Goal: Task Accomplishment & Management: Use online tool/utility

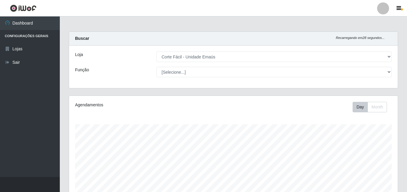
select select "201"
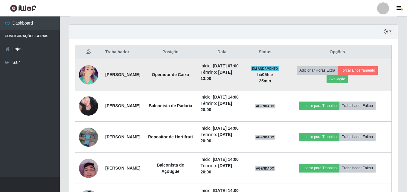
scroll to position [166, 0]
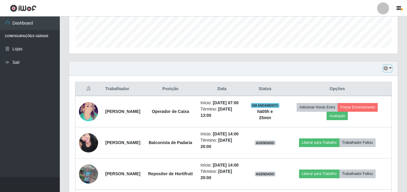
click at [385, 69] on icon "button" at bounding box center [386, 68] width 4 height 4
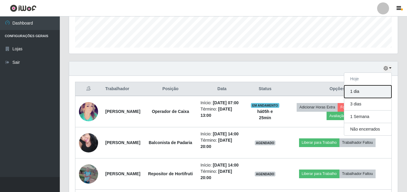
click at [365, 91] on button "1 dia" at bounding box center [367, 91] width 47 height 13
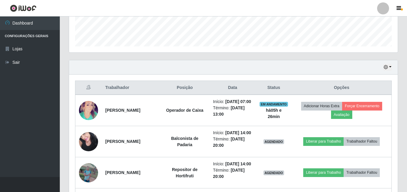
scroll to position [136, 0]
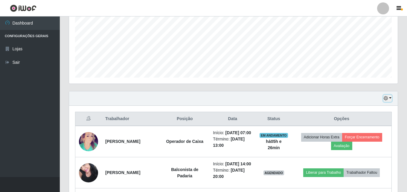
click at [385, 98] on icon "button" at bounding box center [386, 98] width 4 height 4
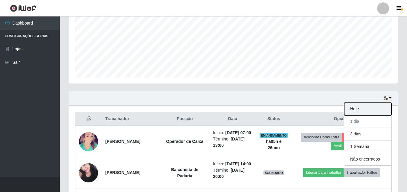
click at [348, 108] on button "Hoje" at bounding box center [367, 109] width 47 height 13
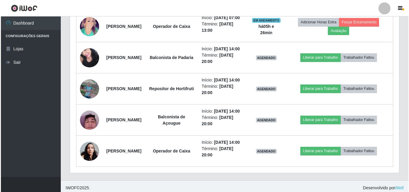
scroll to position [286, 0]
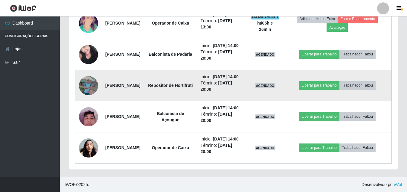
click at [91, 67] on img at bounding box center [88, 85] width 19 height 43
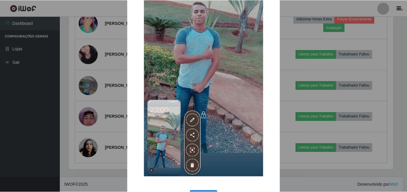
scroll to position [120, 0]
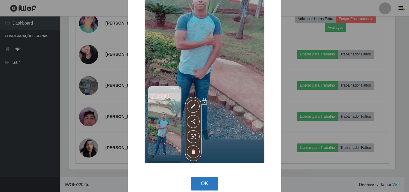
click at [203, 185] on button "OK" at bounding box center [204, 183] width 28 height 14
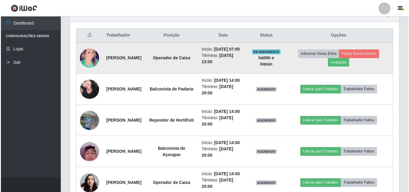
scroll to position [209, 0]
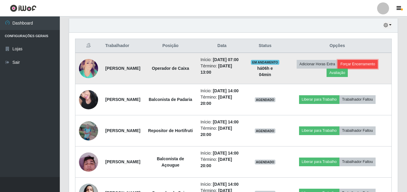
click at [378, 67] on button "Forçar Encerramento" at bounding box center [358, 64] width 40 height 8
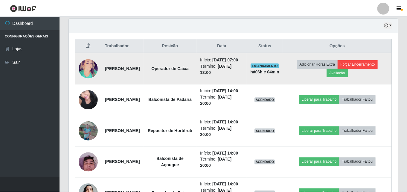
scroll to position [124, 326]
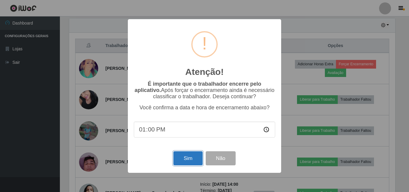
click at [190, 158] on button "Sim" at bounding box center [187, 158] width 29 height 14
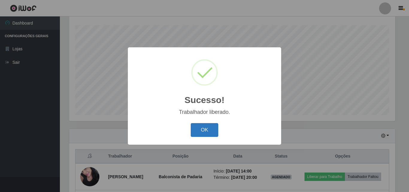
click at [216, 131] on button "OK" at bounding box center [204, 130] width 28 height 14
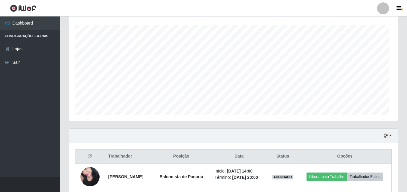
scroll to position [124, 329]
